Goal: Check status: Check status

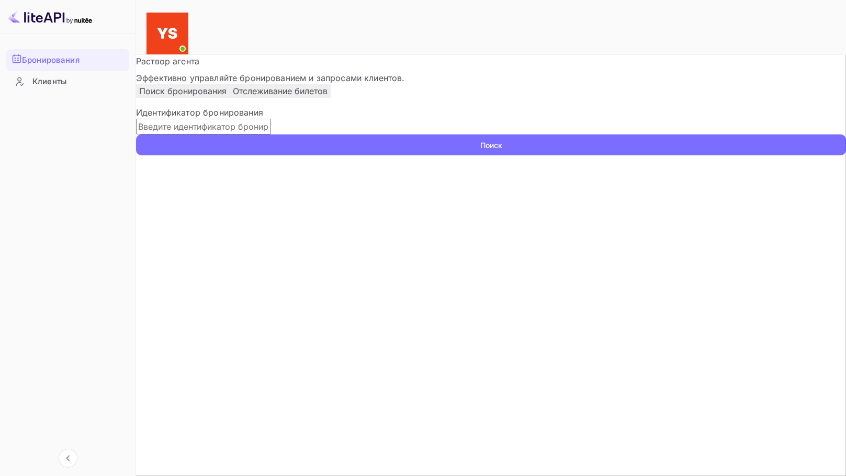
click at [202, 134] on input "text" at bounding box center [203, 127] width 135 height 16
paste input "9532466"
type input "9532466"
click at [136, 134] on button "Поиск" at bounding box center [491, 144] width 710 height 21
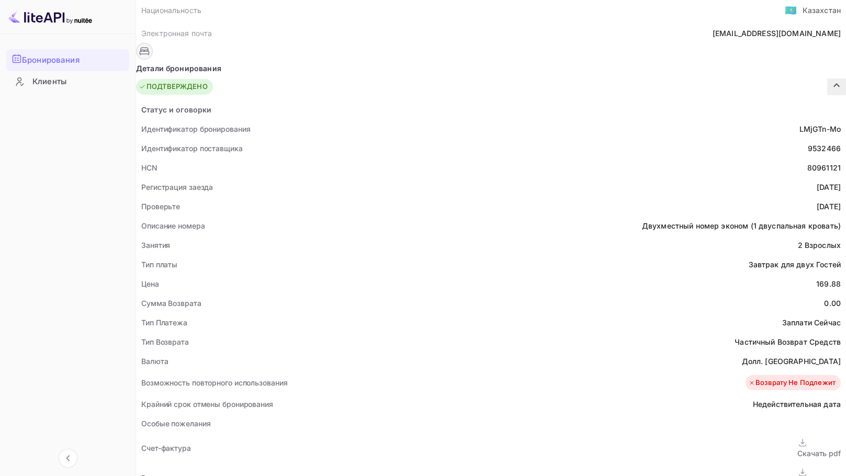
scroll to position [209, 0]
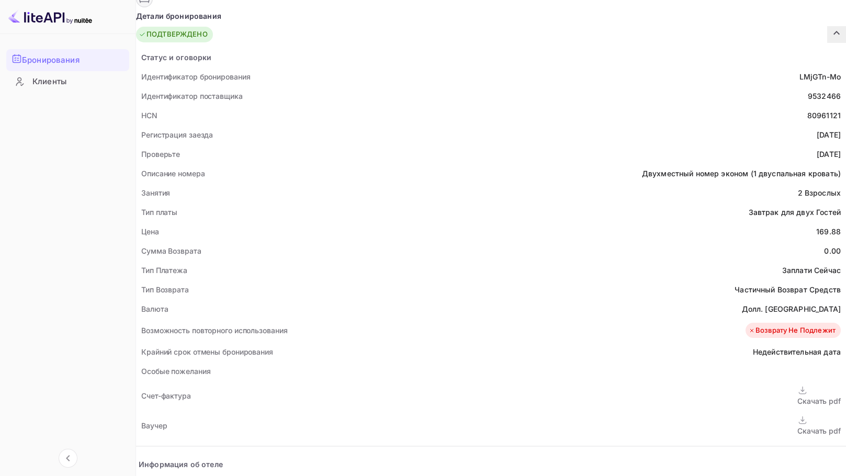
click at [797, 425] on div "Скачать pdf" at bounding box center [818, 430] width 43 height 11
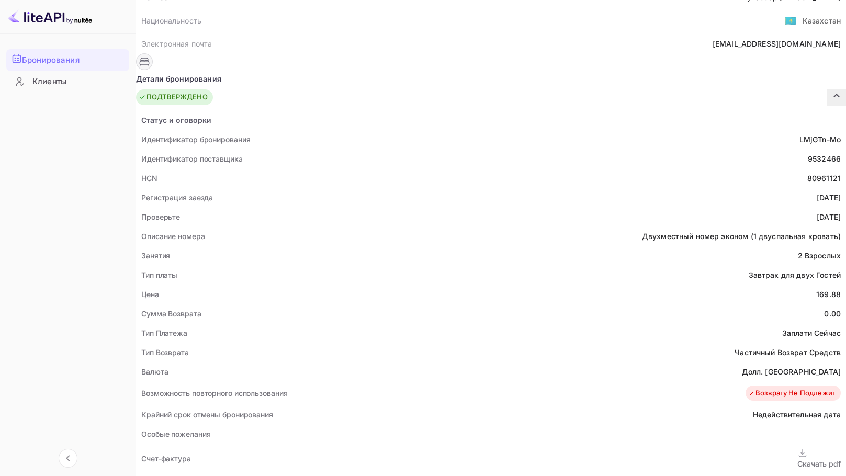
scroll to position [105, 0]
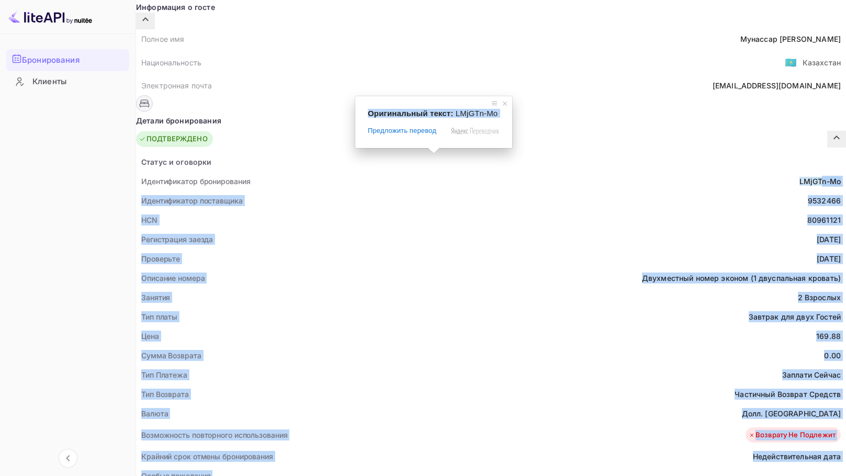
drag, startPoint x: 434, startPoint y: 154, endPoint x: 455, endPoint y: 151, distance: 21.6
click at [799, 177] on ya-tr-span "LMjGTn-Mo" at bounding box center [819, 181] width 41 height 9
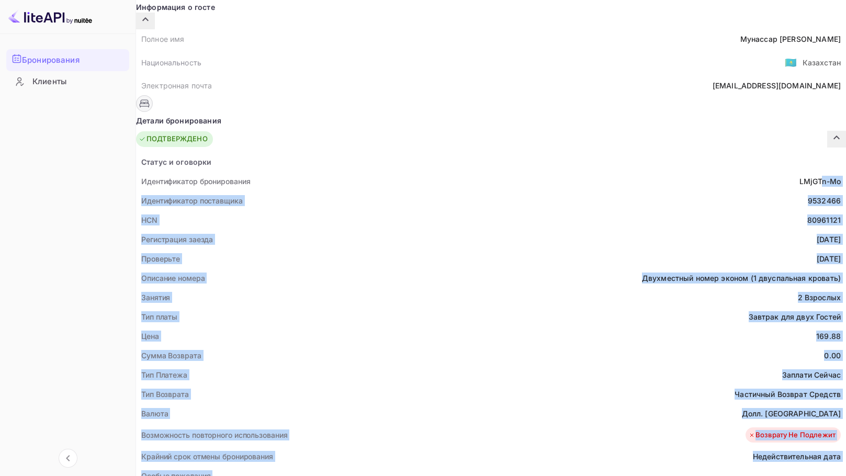
drag, startPoint x: 414, startPoint y: 172, endPoint x: 421, endPoint y: 167, distance: 8.0
click at [414, 191] on div "Идентификатор поставщика 9532466" at bounding box center [491, 200] width 710 height 19
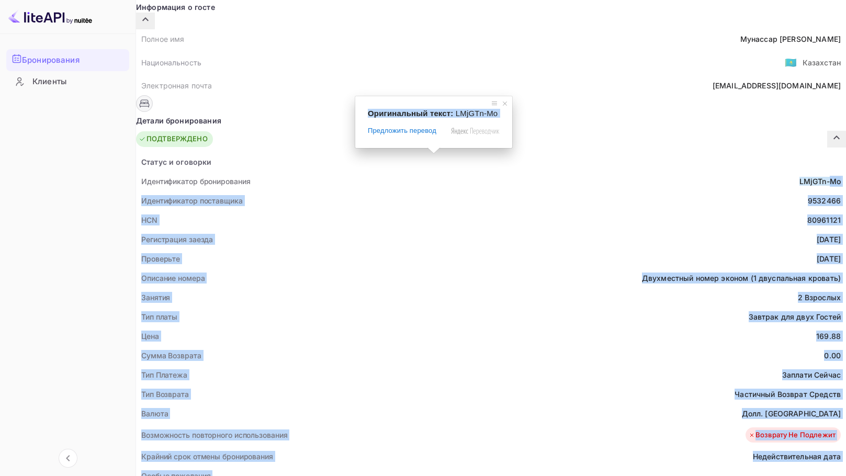
drag, startPoint x: 435, startPoint y: 155, endPoint x: 464, endPoint y: 154, distance: 28.8
click at [799, 177] on ya-tr-span "LMjGTn-Mo" at bounding box center [819, 181] width 41 height 9
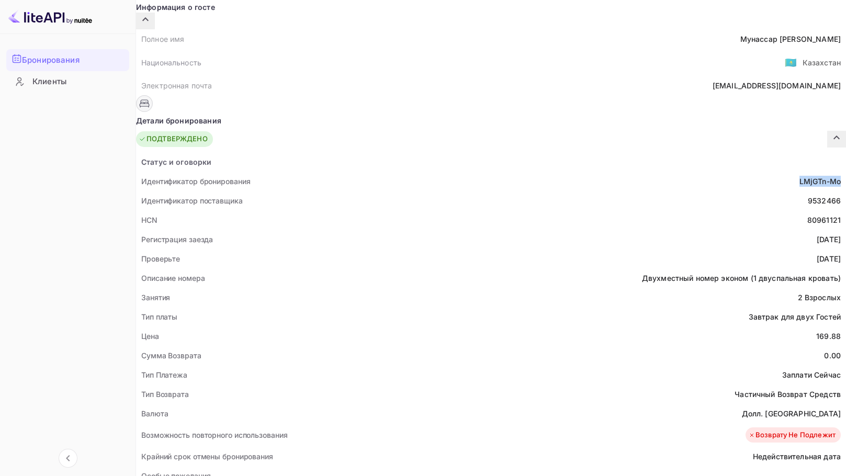
drag, startPoint x: 478, startPoint y: 153, endPoint x: 433, endPoint y: 155, distance: 45.6
click at [433, 172] on div "Идентификатор бронирования LMjGTn-Mo" at bounding box center [491, 181] width 710 height 19
copy ya-tr-span "LMjGTn-Mo"
